Goal: Task Accomplishment & Management: Use online tool/utility

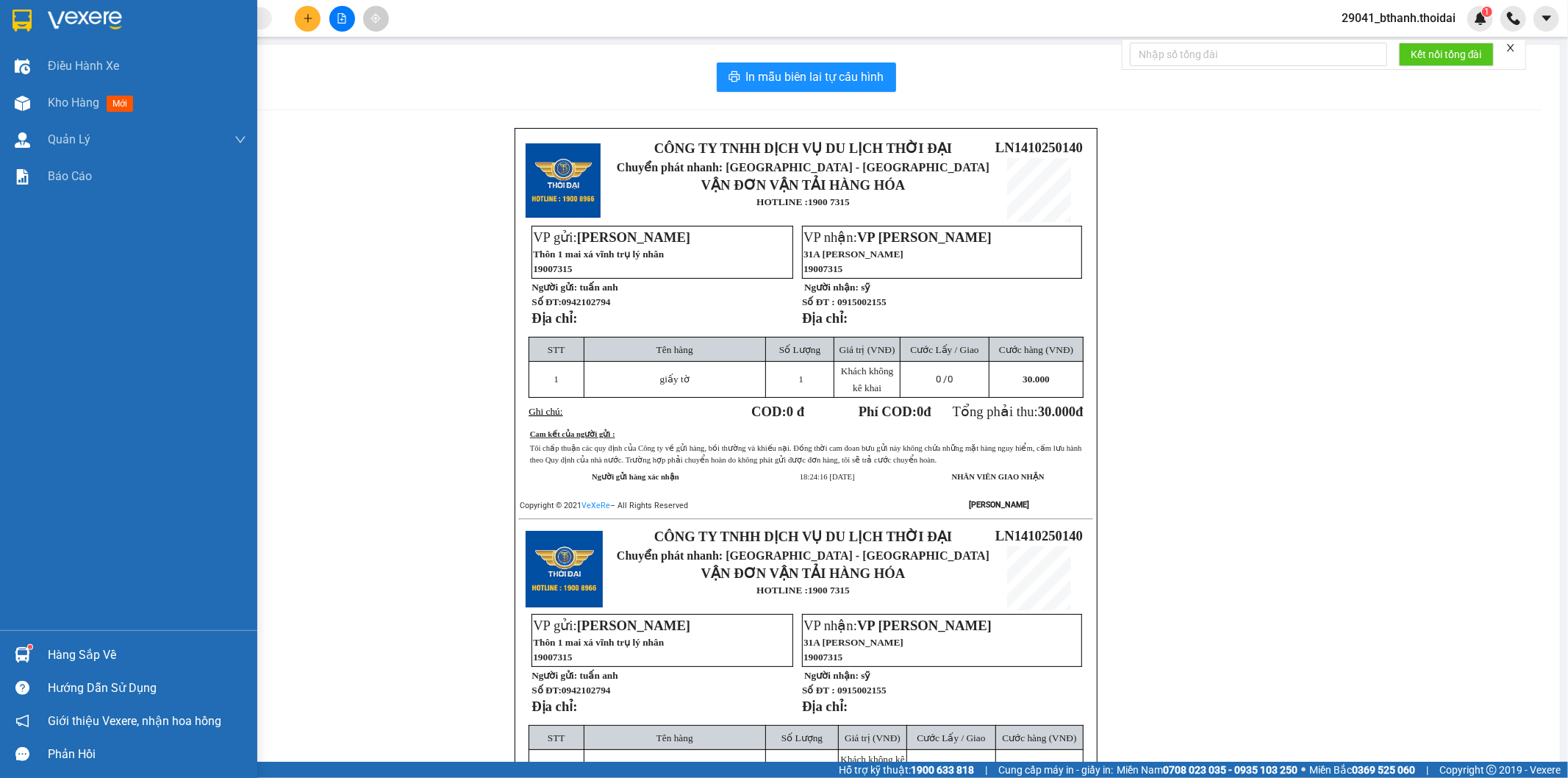
click at [21, 650] on img at bounding box center [23, 655] width 16 height 16
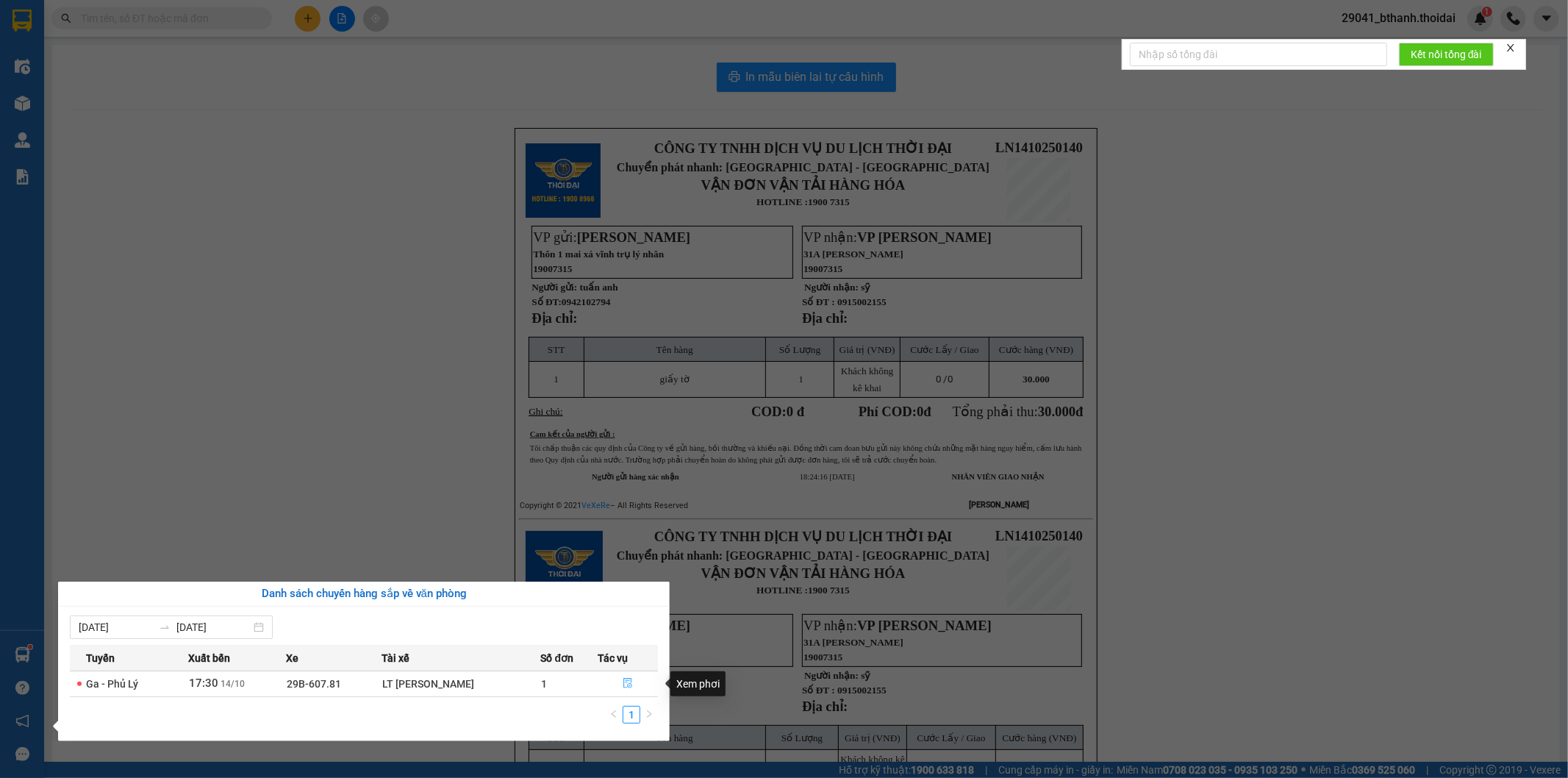
click at [631, 687] on button "button" at bounding box center [627, 684] width 59 height 24
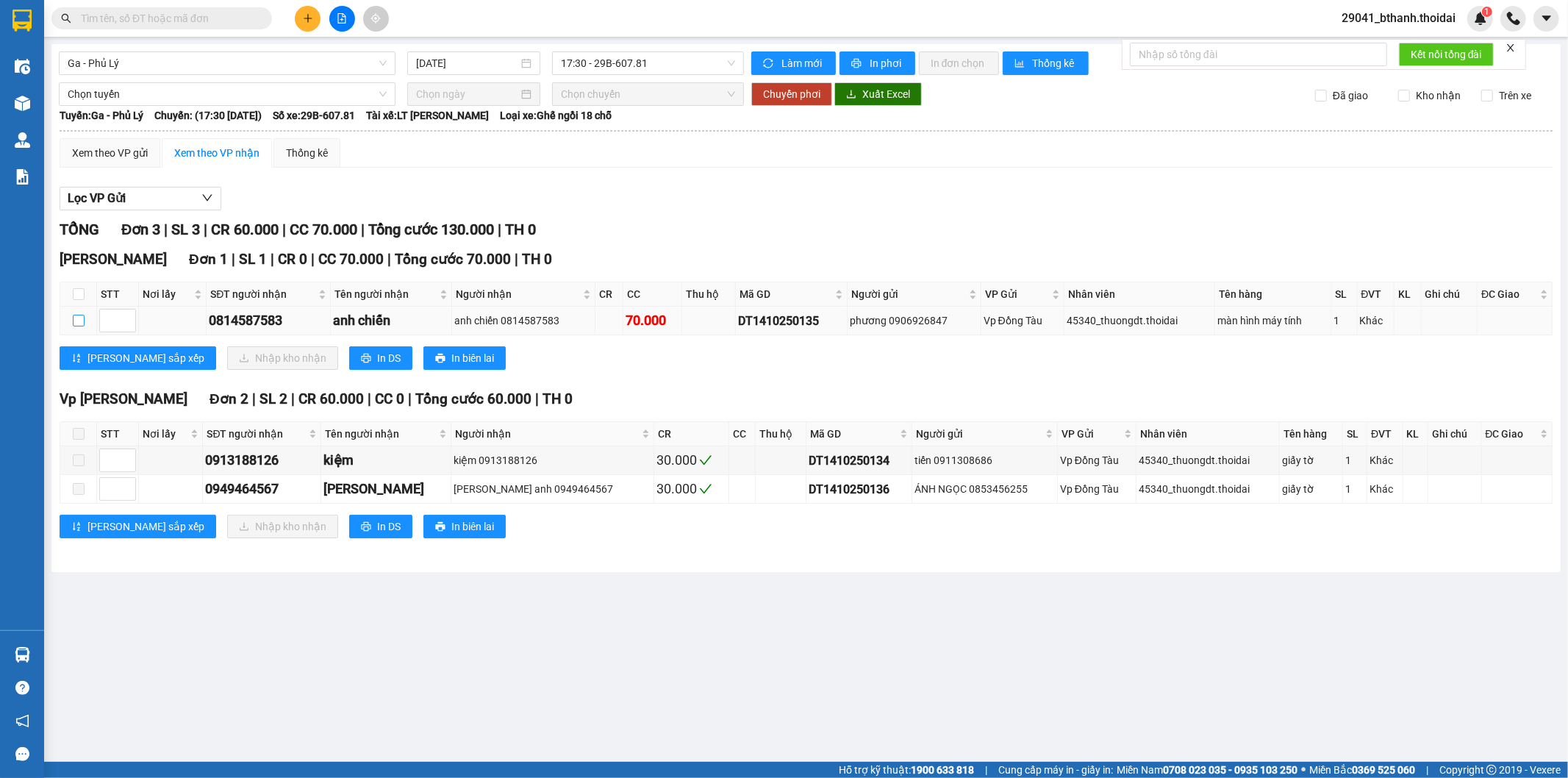
click at [78, 321] on input "checkbox" at bounding box center [78, 321] width 12 height 12
checkbox input "true"
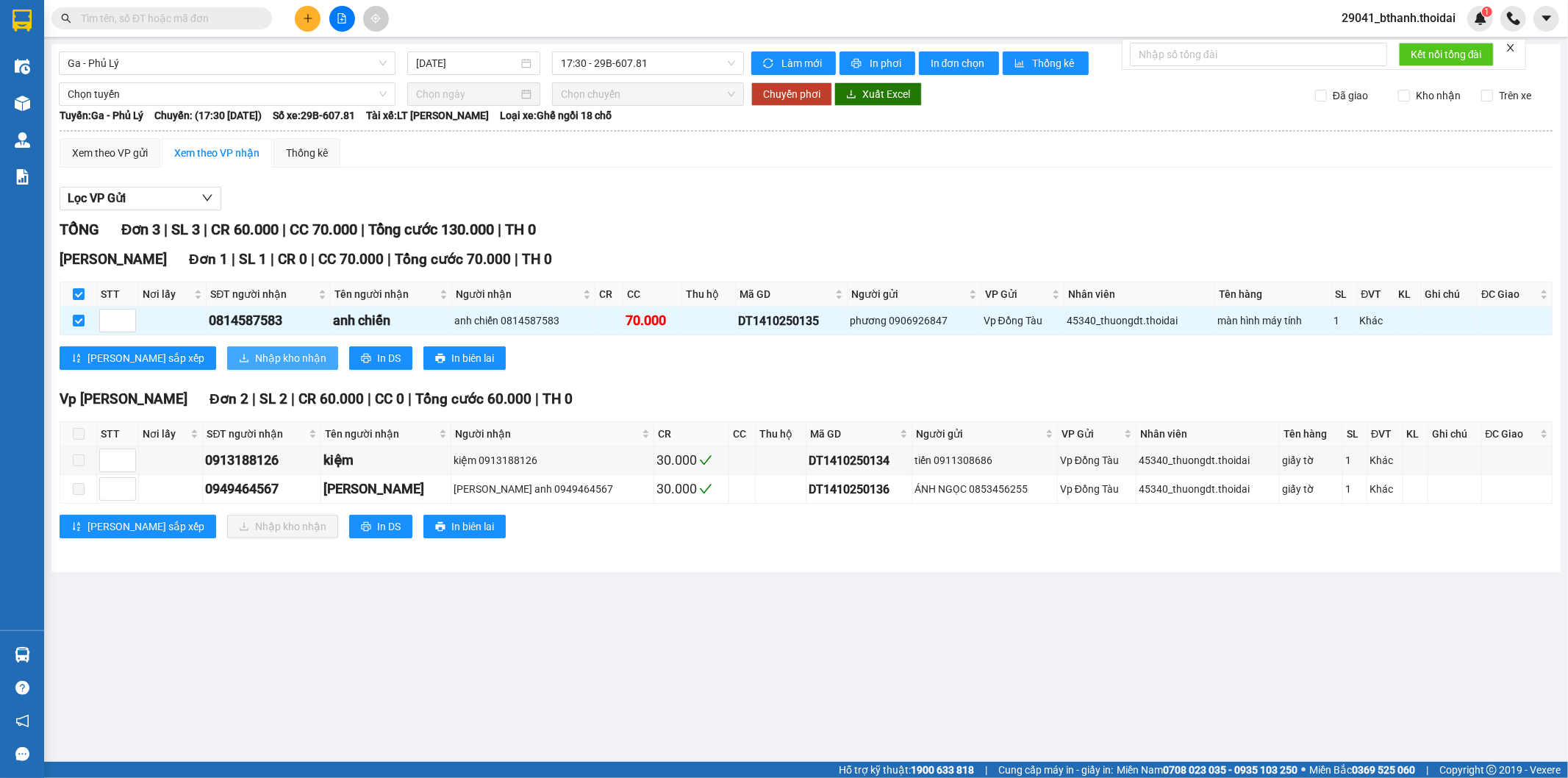
click at [259, 355] on span "Nhập kho nhận" at bounding box center [291, 358] width 71 height 16
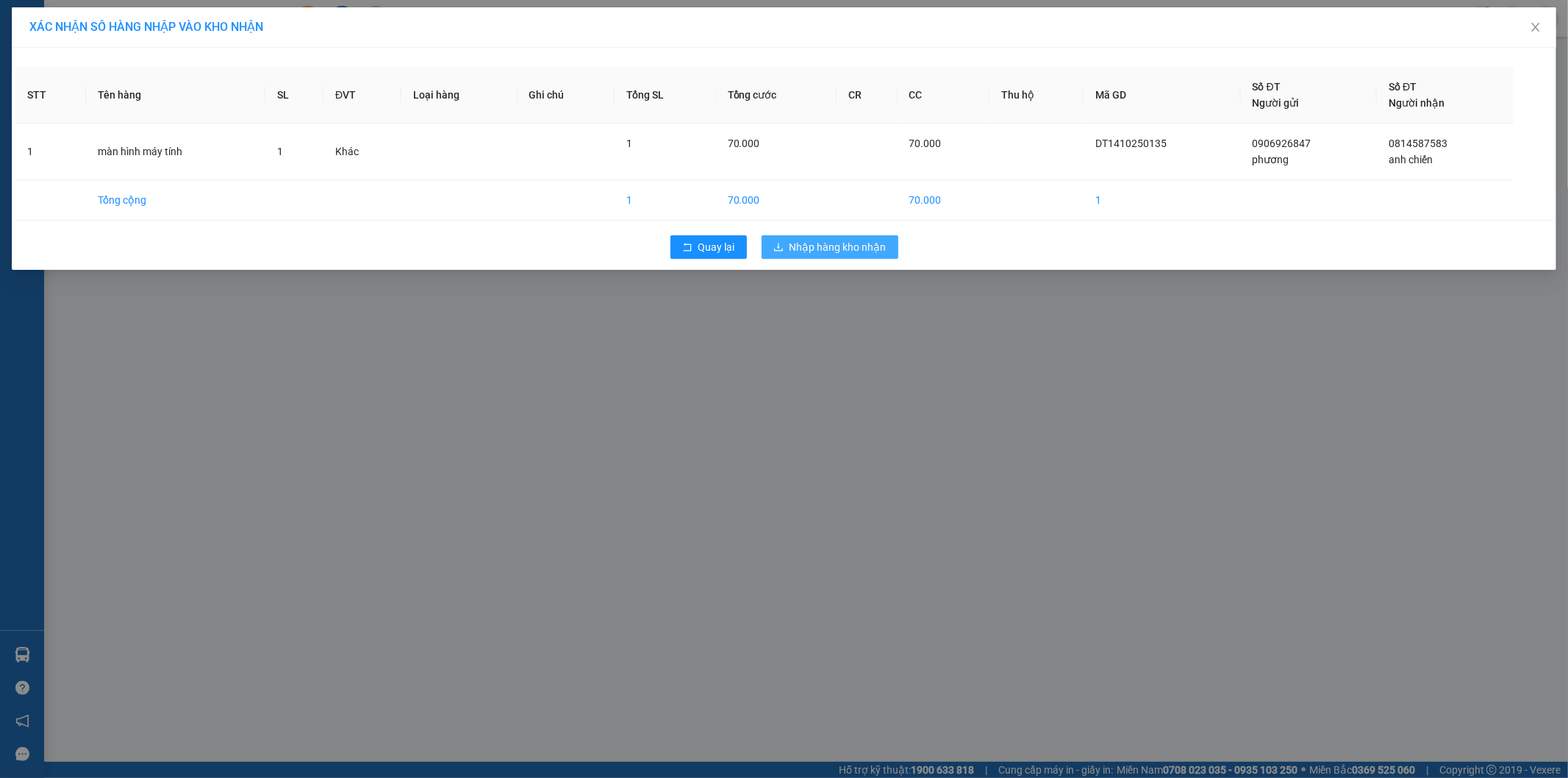
click at [821, 240] on span "Nhập hàng kho nhận" at bounding box center [838, 247] width 97 height 16
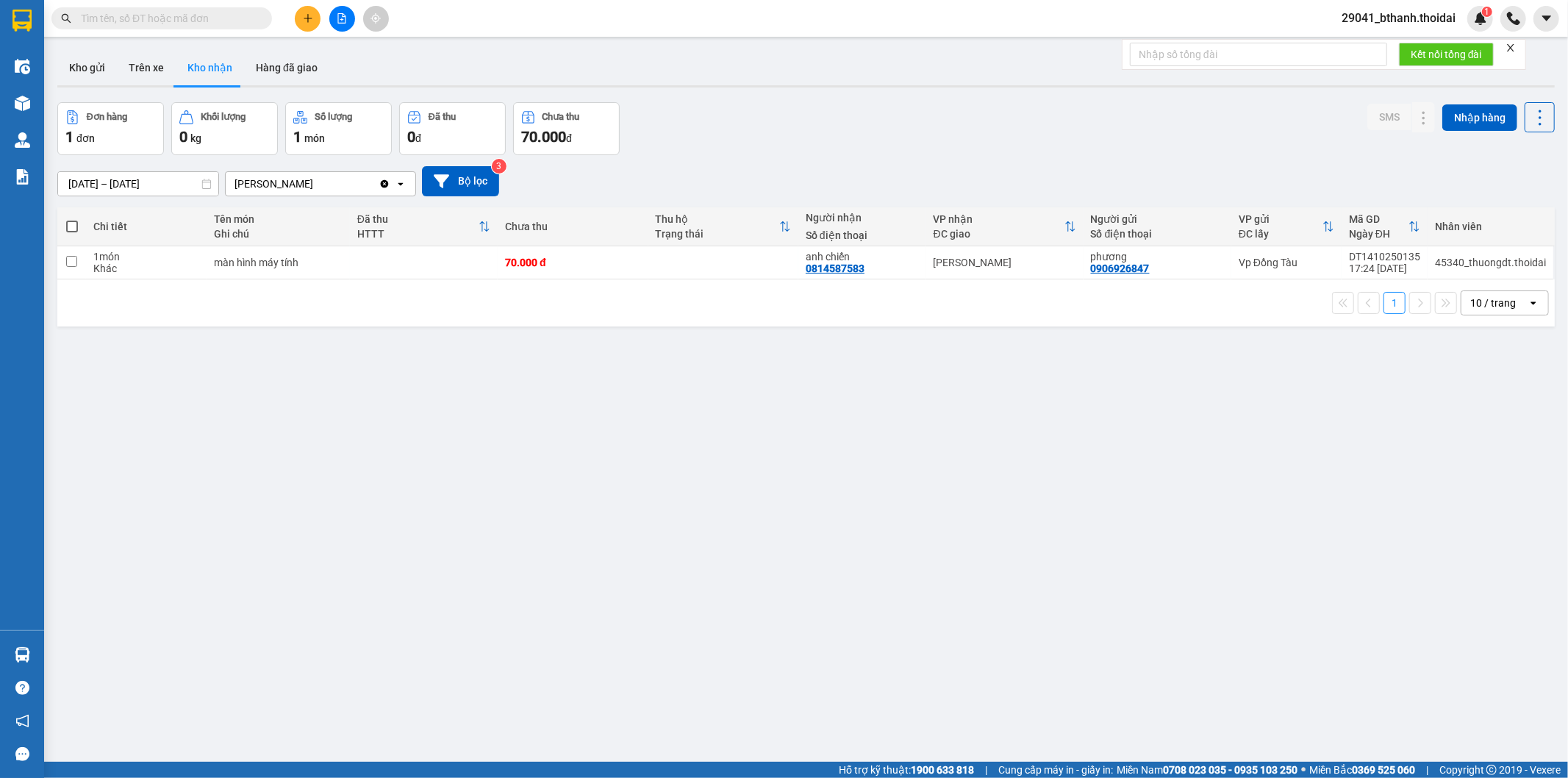
click at [215, 70] on button "Kho nhận" at bounding box center [210, 68] width 69 height 36
click at [79, 64] on button "Kho gửi" at bounding box center [87, 68] width 60 height 36
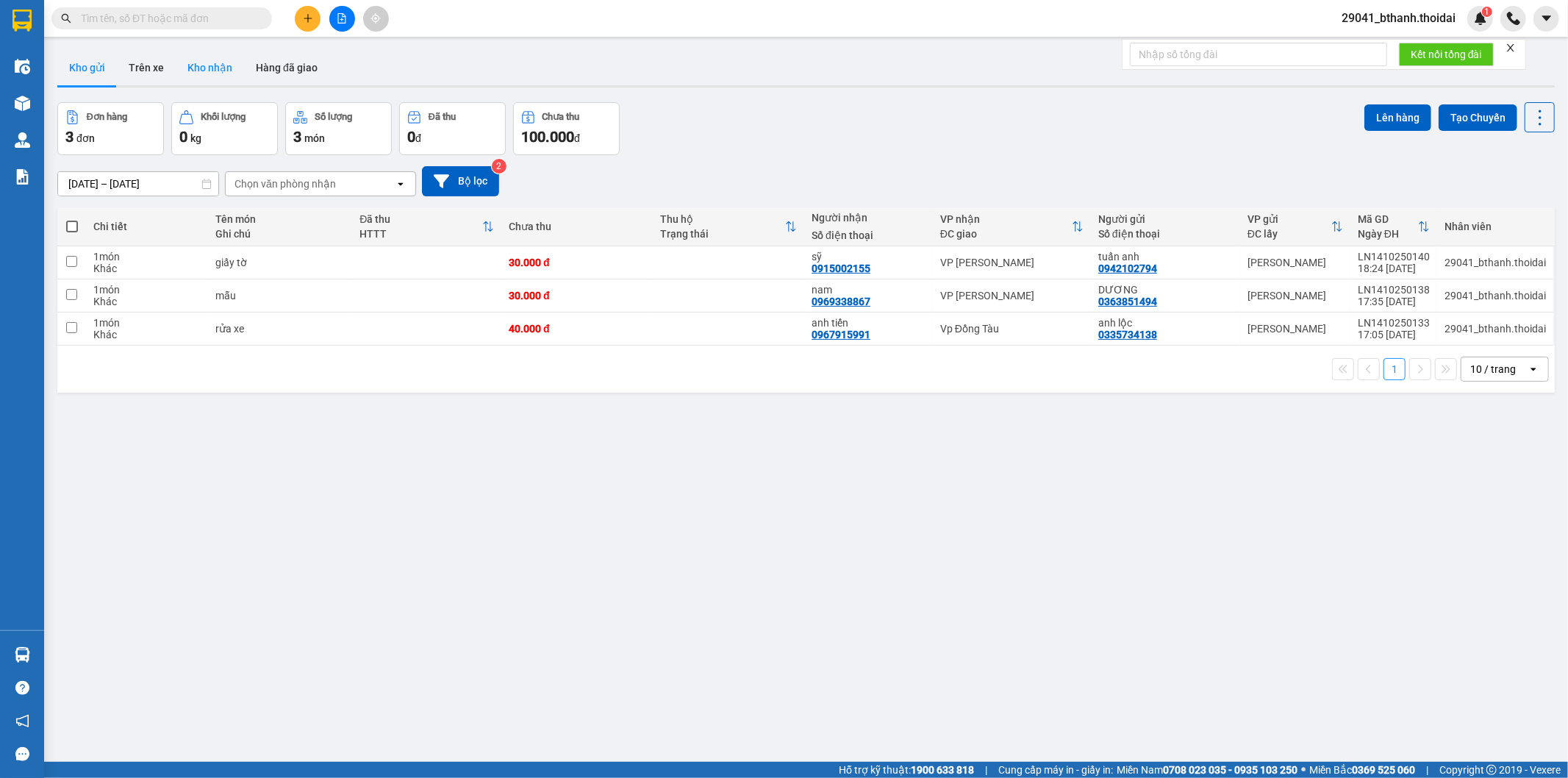
click at [205, 73] on button "Kho nhận" at bounding box center [210, 68] width 69 height 36
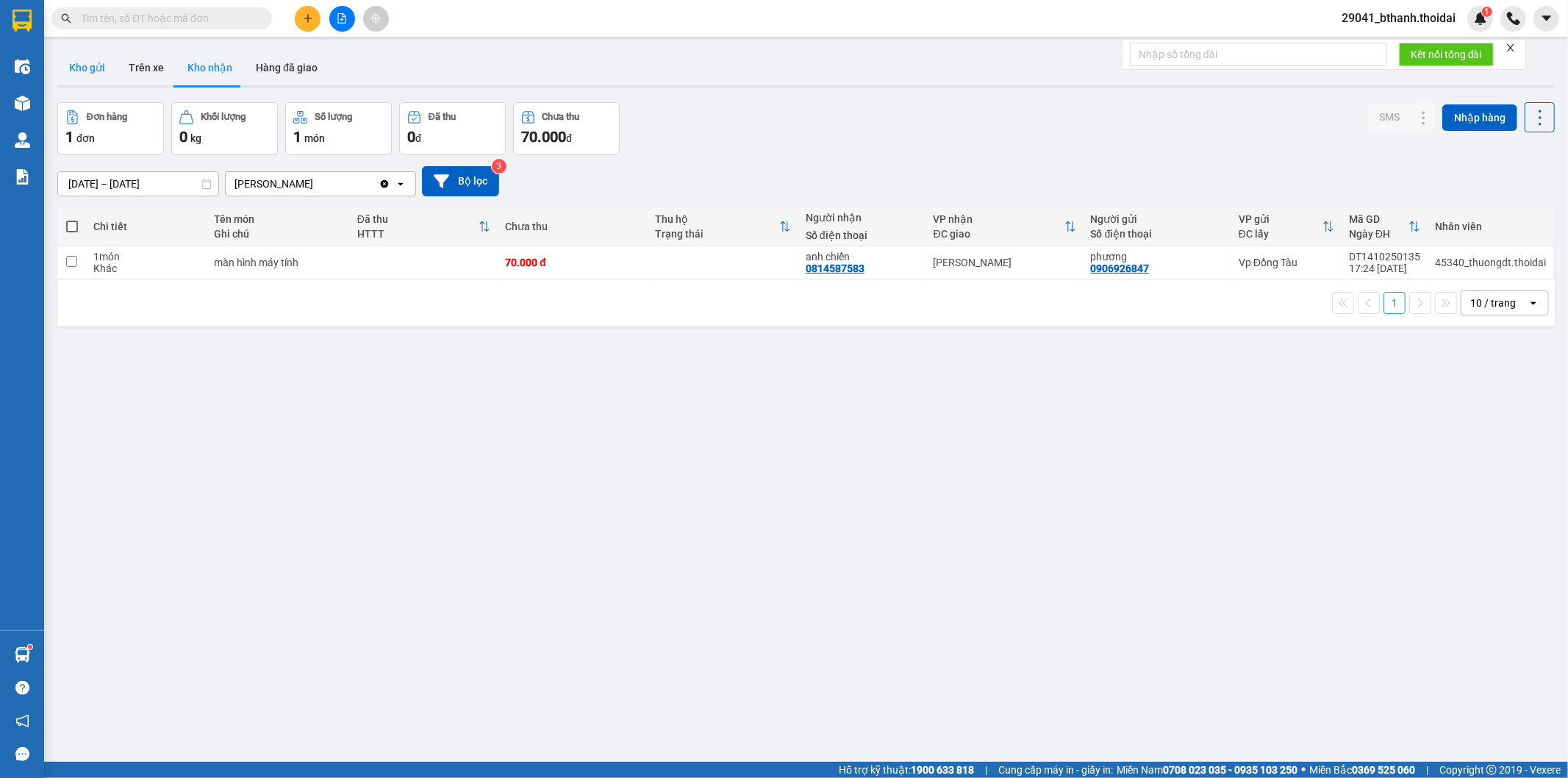
click at [73, 70] on button "Kho gửi" at bounding box center [87, 68] width 60 height 36
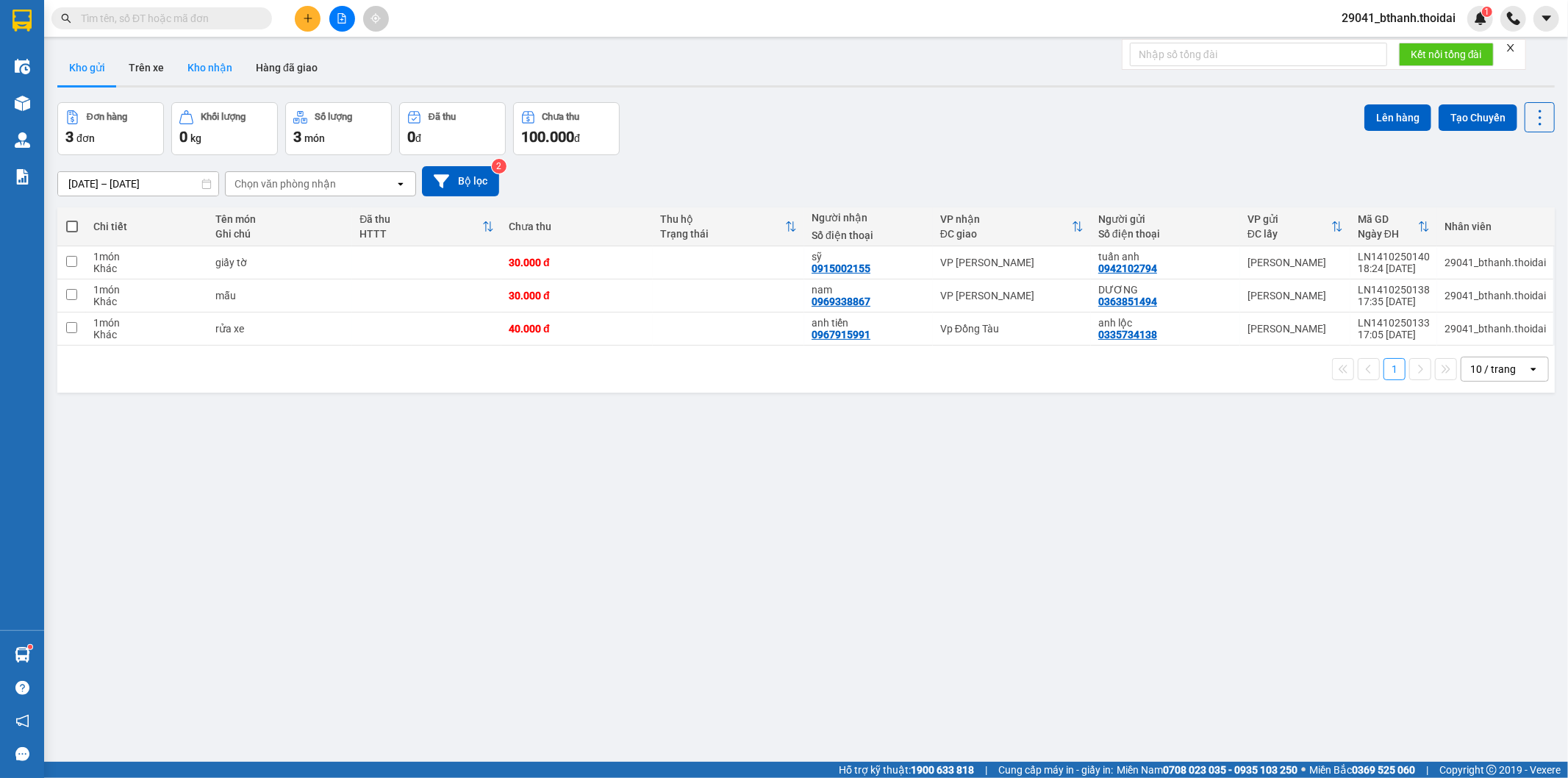
click at [220, 61] on button "Kho nhận" at bounding box center [210, 68] width 69 height 36
